Goal: Use online tool/utility: Utilize a website feature to perform a specific function

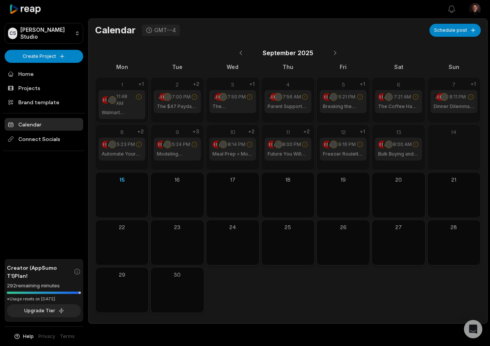
click at [47, 49] on div "CS Curtis's Studio Create Project Home Projects Brand template Calendar Connect…" at bounding box center [44, 173] width 88 height 346
click at [45, 56] on html "CS Curtis's Studio Create Project Home Projects Brand template Calendar Connect…" at bounding box center [245, 173] width 490 height 346
click at [48, 70] on link "Create Clips" at bounding box center [44, 72] width 75 height 13
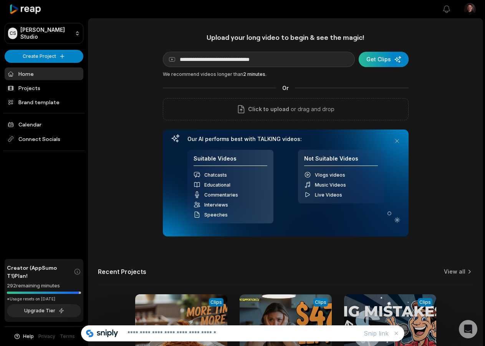
type input "**********"
click at [386, 54] on div "submit" at bounding box center [383, 59] width 50 height 15
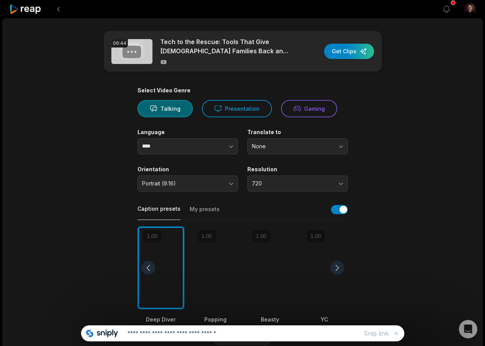
scroll to position [115, 0]
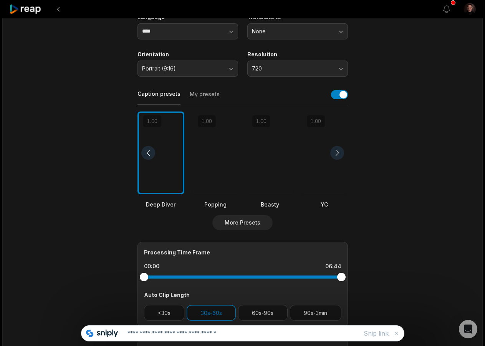
click at [278, 167] on div at bounding box center [269, 153] width 47 height 83
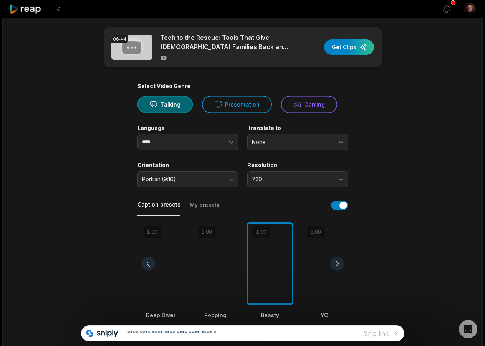
scroll to position [0, 0]
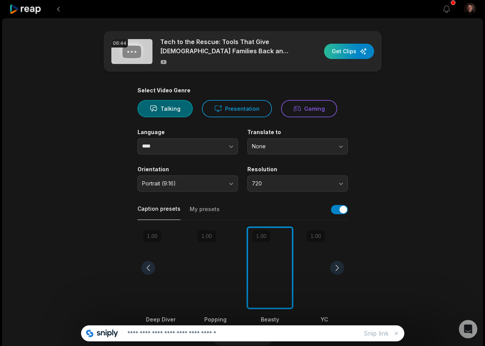
click at [348, 51] on div "button" at bounding box center [349, 51] width 50 height 15
